Goal: Transaction & Acquisition: Purchase product/service

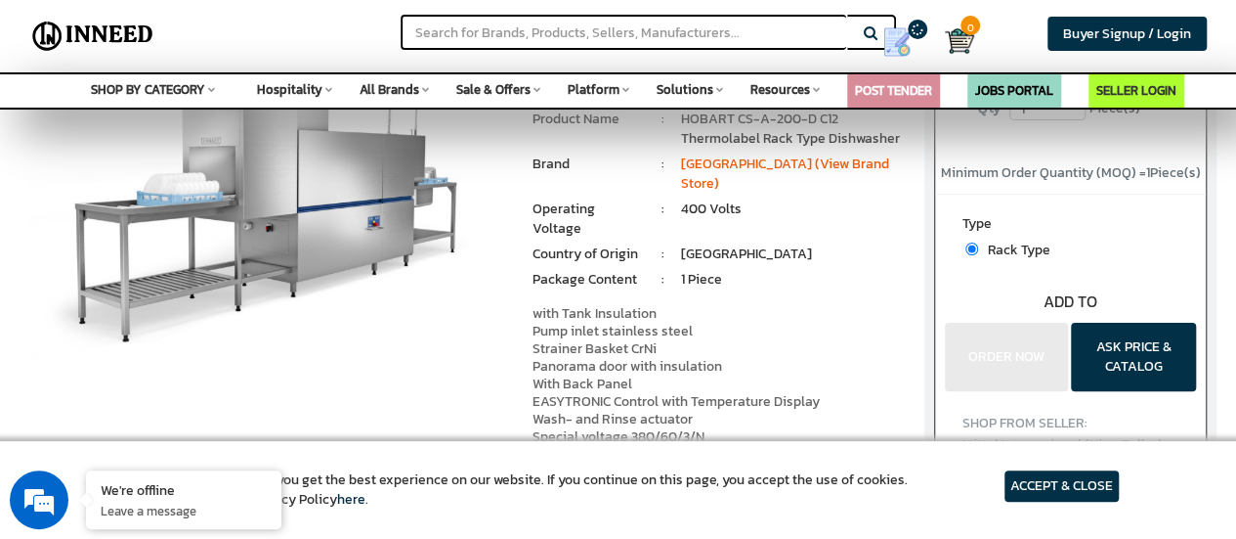
scroll to position [98, 0]
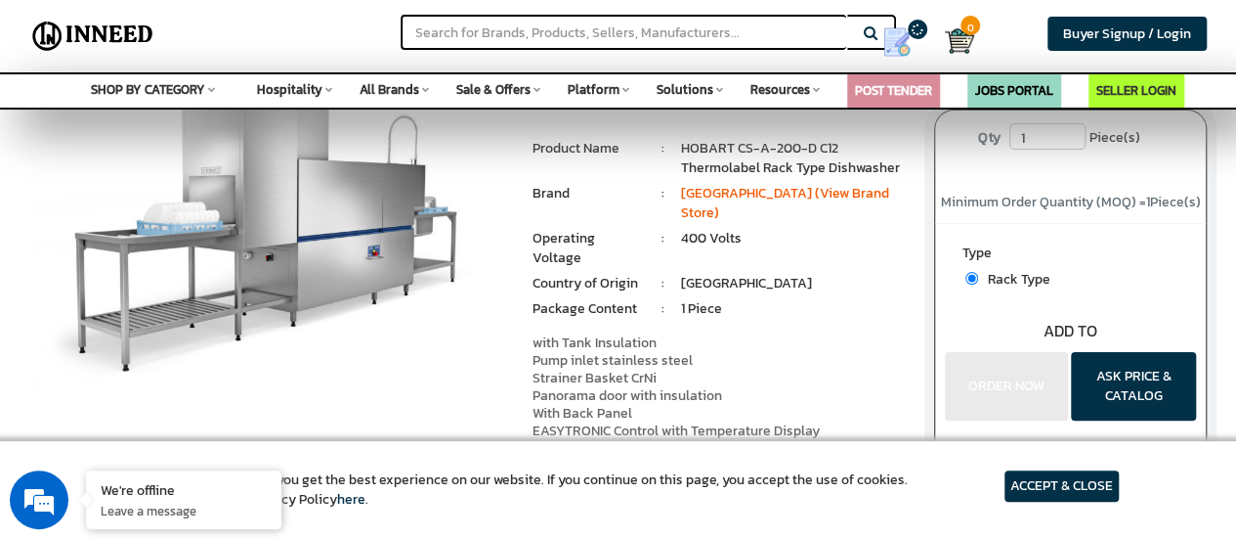
click at [150, 172] on img at bounding box center [265, 229] width 473 height 337
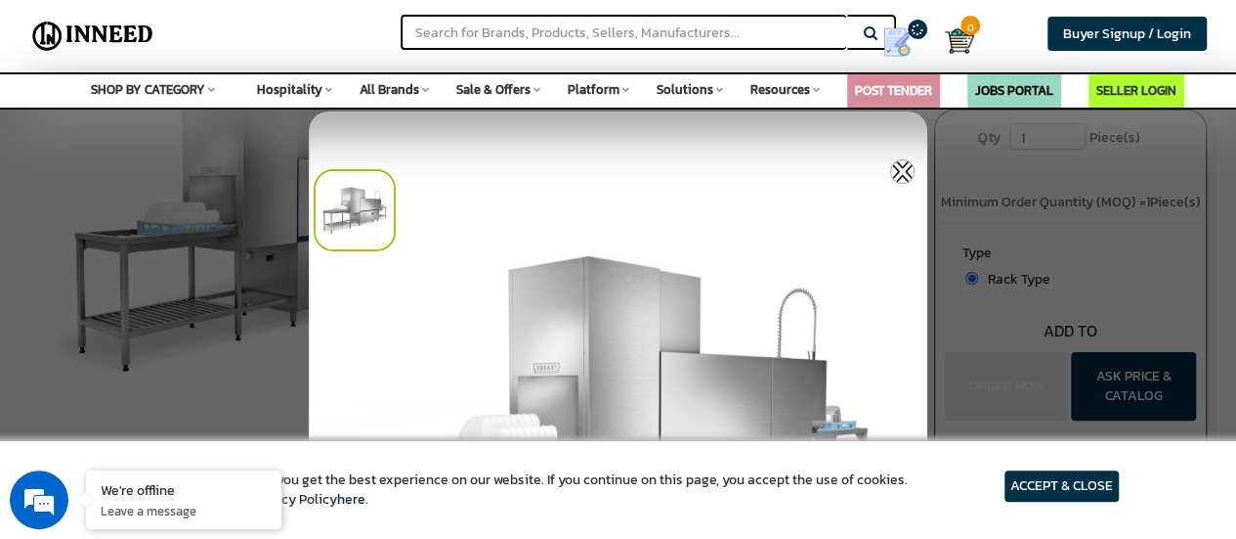
click at [580, 249] on div at bounding box center [623, 205] width 619 height 92
click at [520, 327] on img at bounding box center [618, 453] width 619 height 684
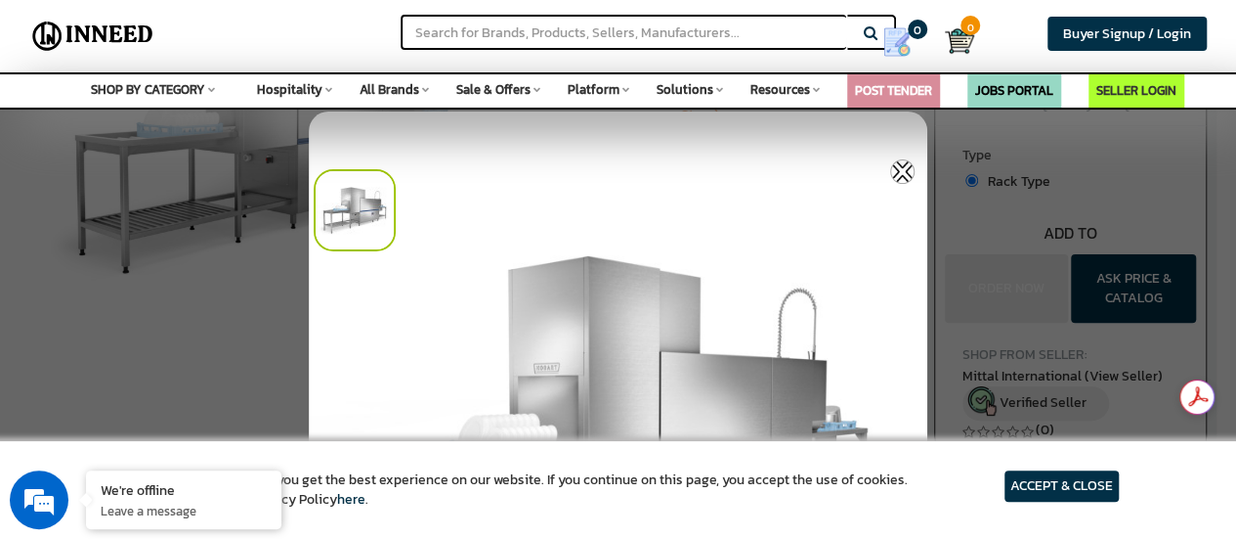
scroll to position [0, 0]
click at [1030, 480] on article "ACCEPT & CLOSE" at bounding box center [1062, 485] width 114 height 31
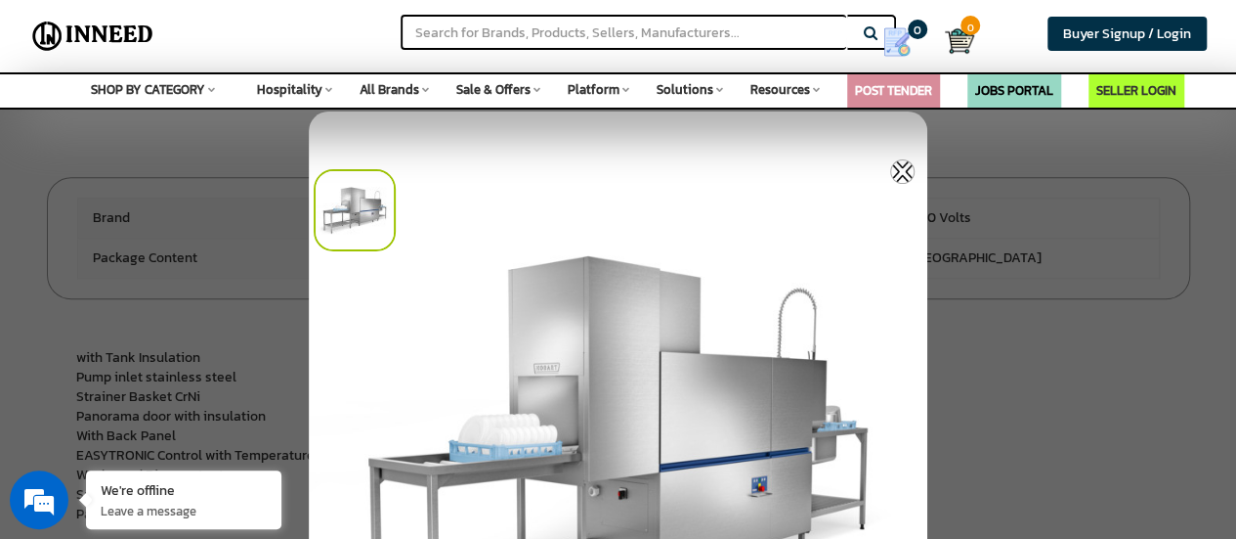
scroll to position [684, 0]
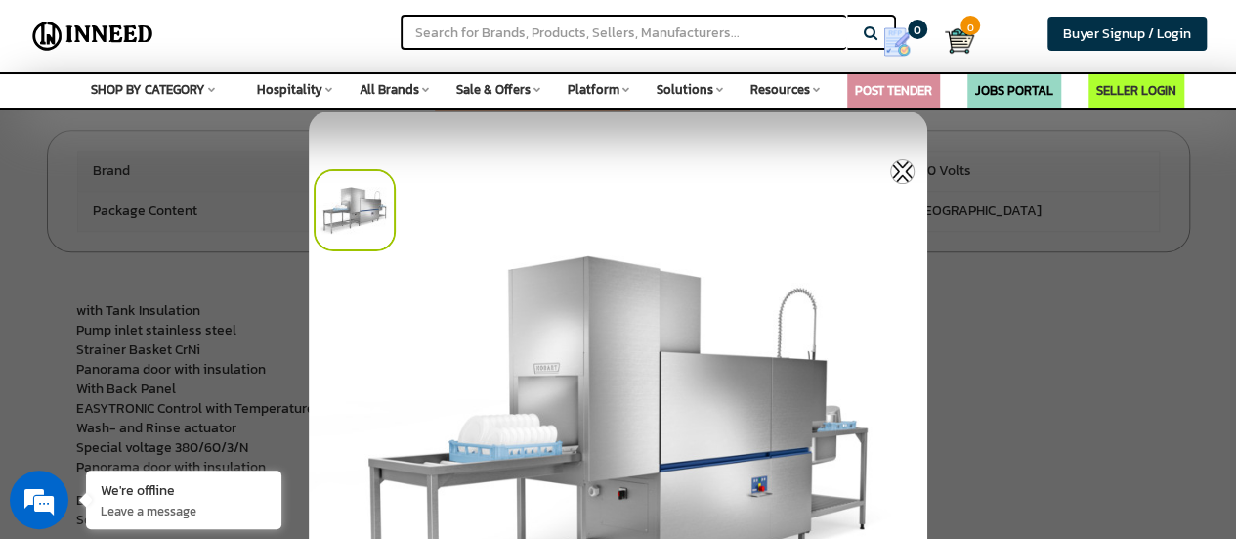
click at [528, 245] on div at bounding box center [623, 205] width 619 height 92
click at [493, 249] on div at bounding box center [623, 205] width 619 height 92
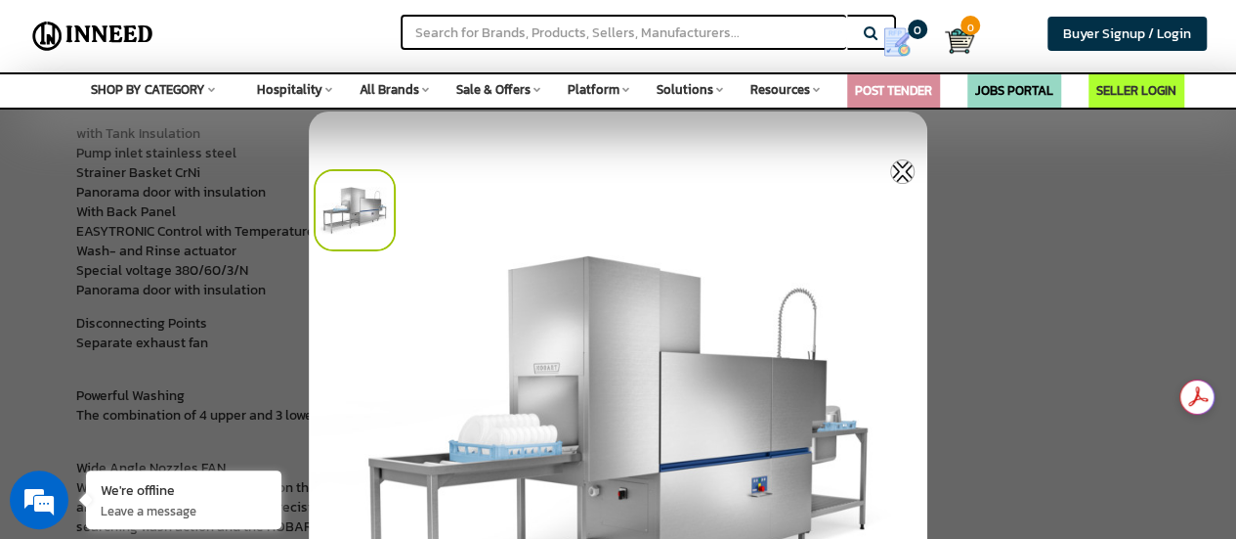
scroll to position [977, 0]
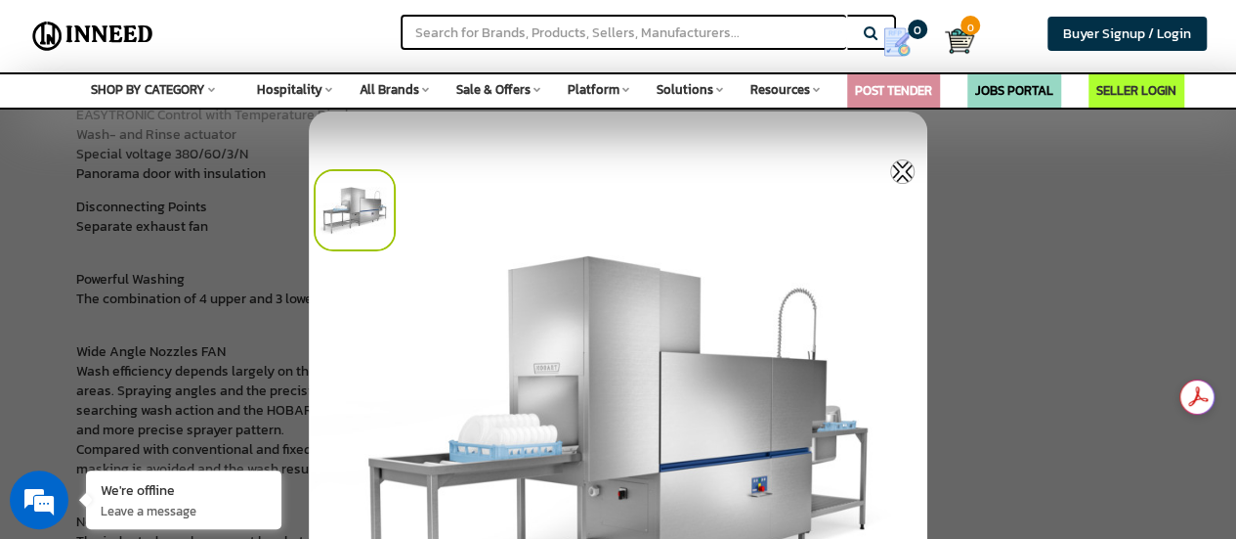
click at [571, 318] on img at bounding box center [618, 453] width 619 height 684
